Goal: Information Seeking & Learning: Learn about a topic

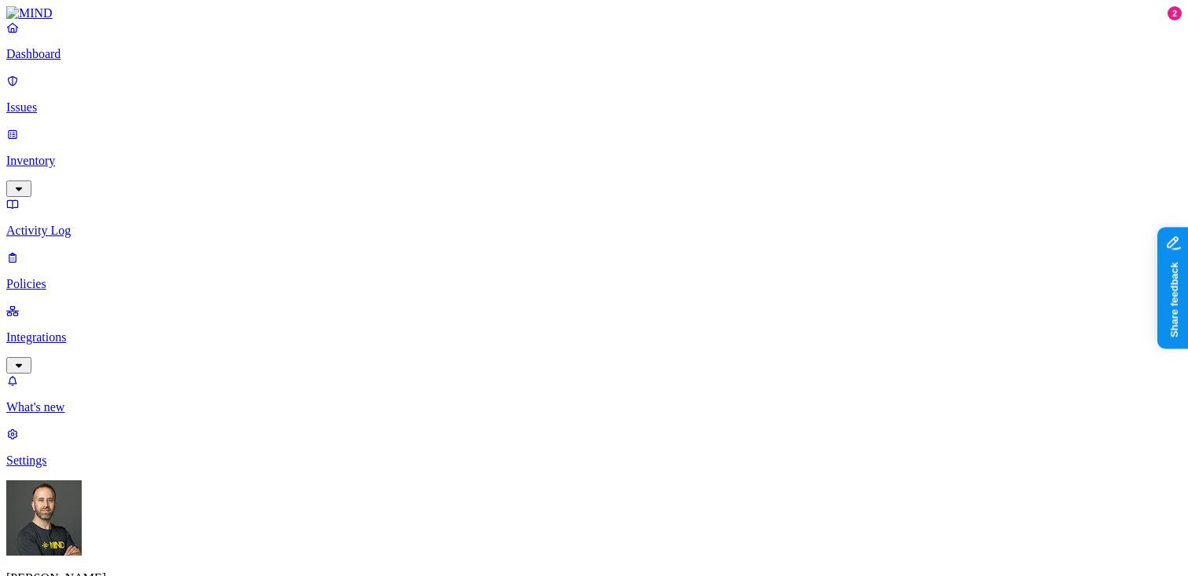
click at [119, 102] on p "Issues" at bounding box center [593, 108] width 1175 height 14
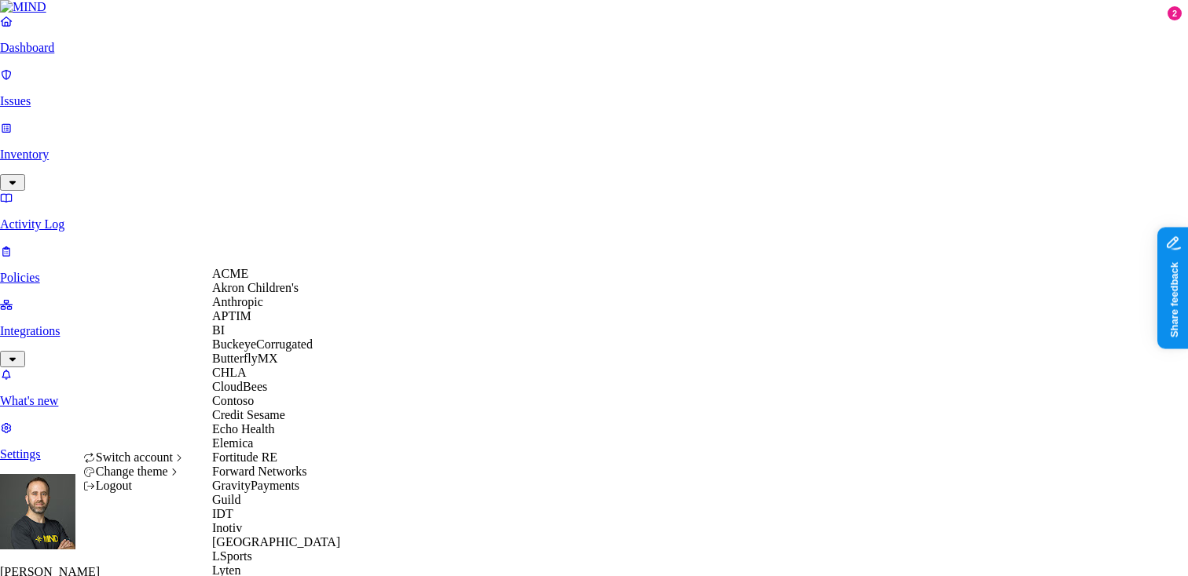
scroll to position [699, 0]
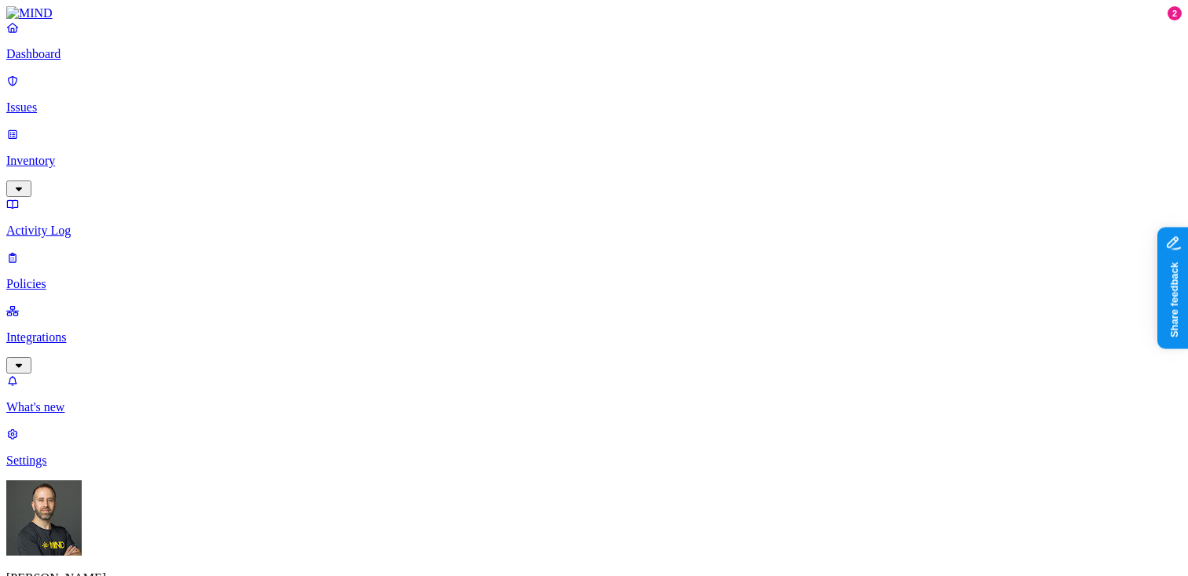
click at [70, 277] on p "Policies" at bounding box center [593, 284] width 1175 height 14
click at [84, 61] on p "Dashboard" at bounding box center [593, 54] width 1175 height 14
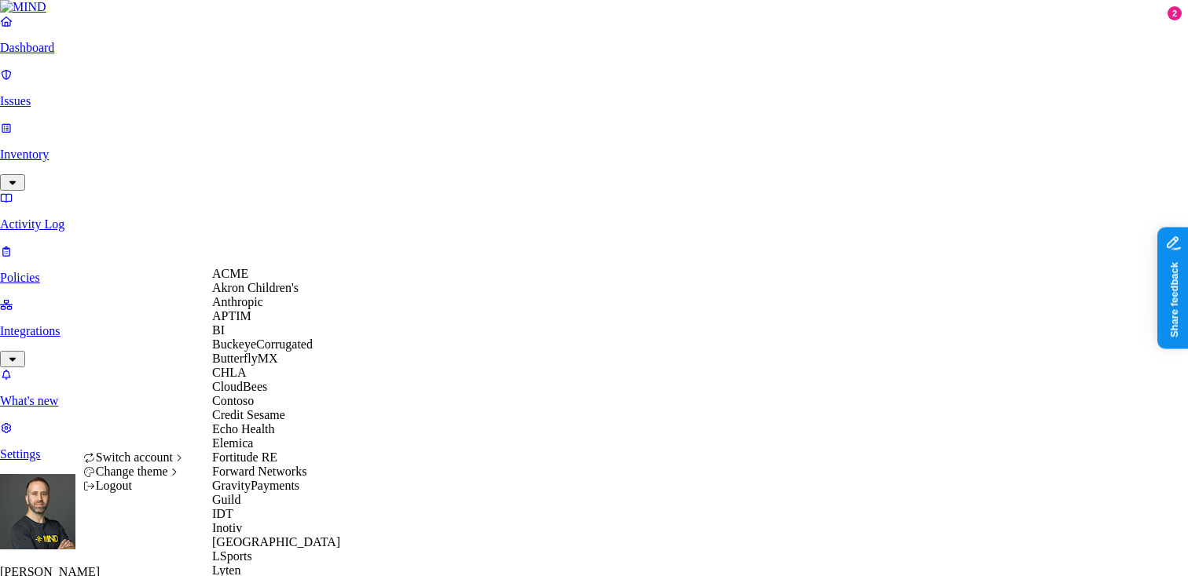
scroll to position [864, 0]
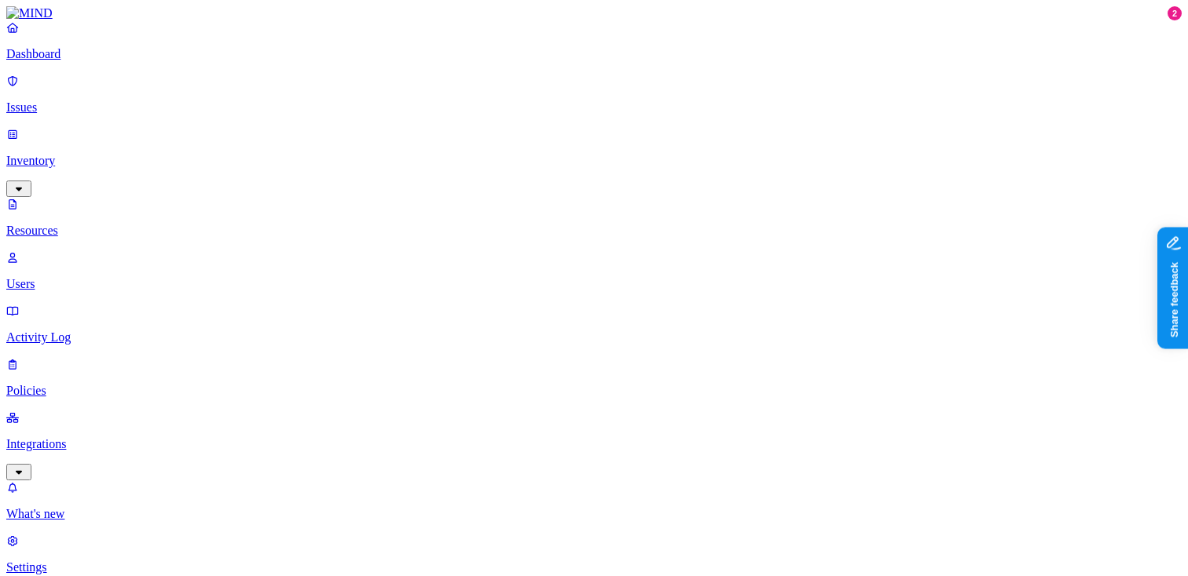
click at [59, 61] on link "Dashboard" at bounding box center [593, 40] width 1175 height 41
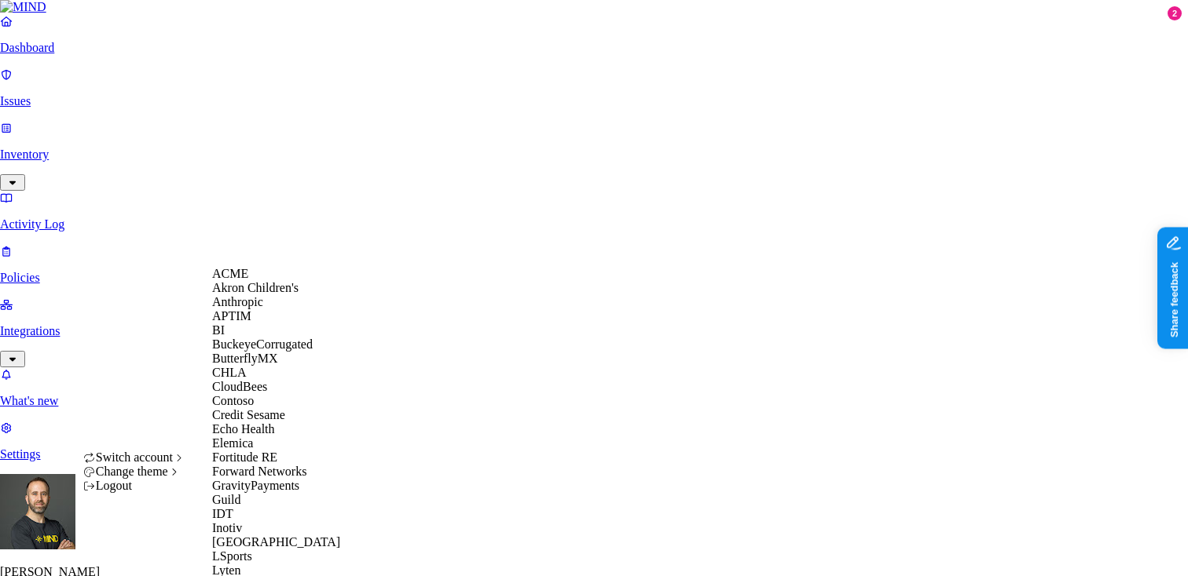
scroll to position [110, 0]
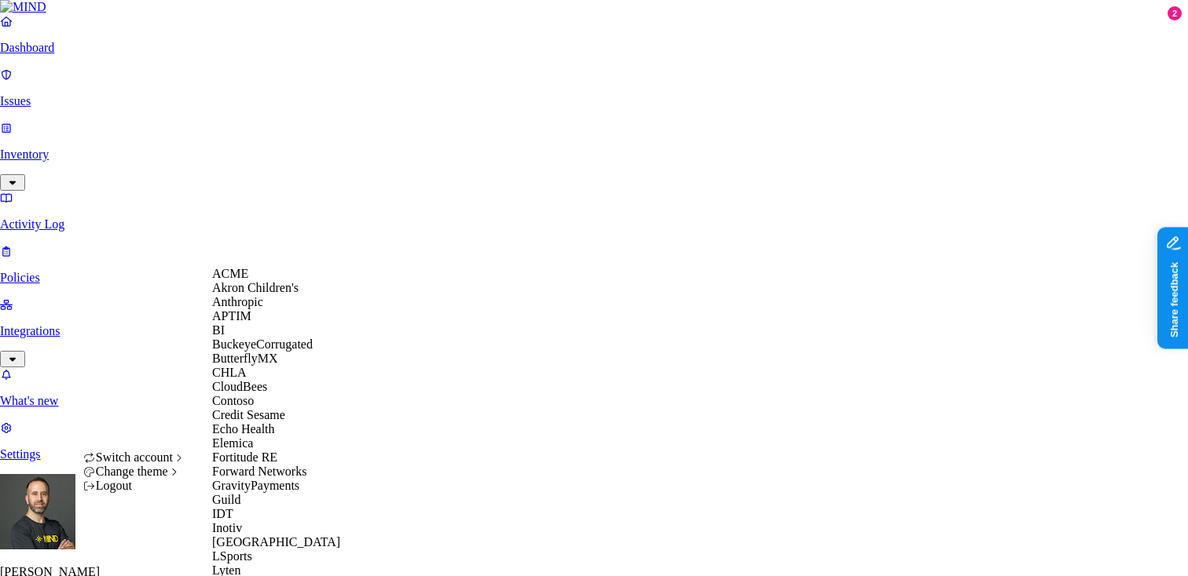
scroll to position [327, 0]
click at [282, 479] on span "GravityPayments" at bounding box center [255, 485] width 87 height 13
